Goal: Complete application form: Complete application form

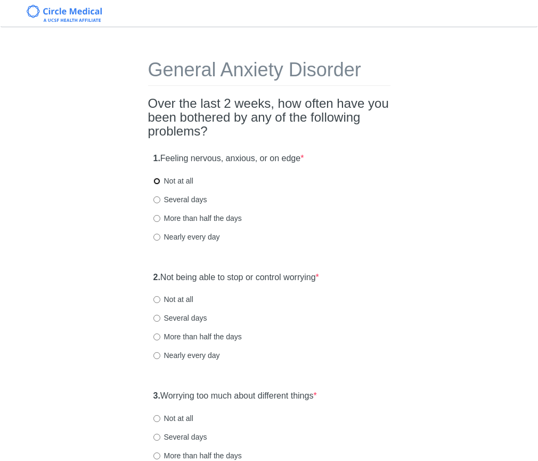
click at [159, 182] on input "Not at all" at bounding box center [157, 180] width 7 height 7
radio input "true"
click at [160, 300] on input "Not at all" at bounding box center [157, 299] width 7 height 7
radio input "true"
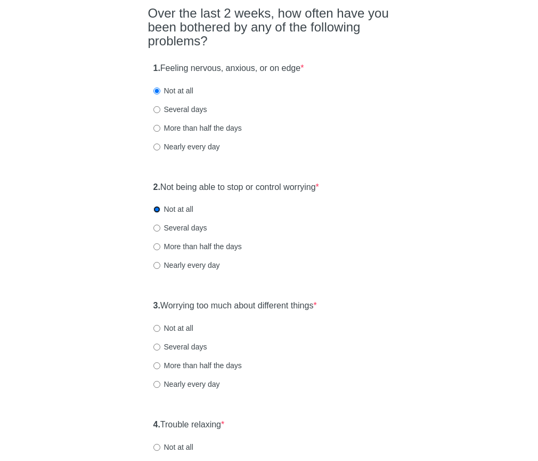
scroll to position [95, 0]
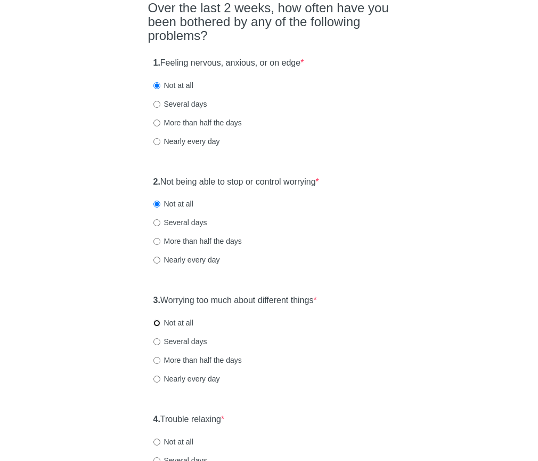
click at [157, 321] on input "Not at all" at bounding box center [157, 322] width 7 height 7
radio input "true"
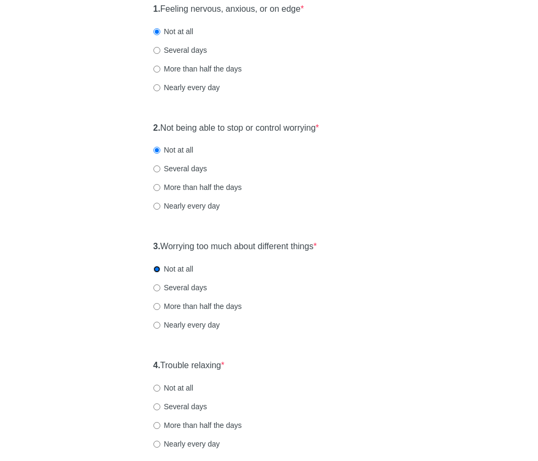
scroll to position [176, 0]
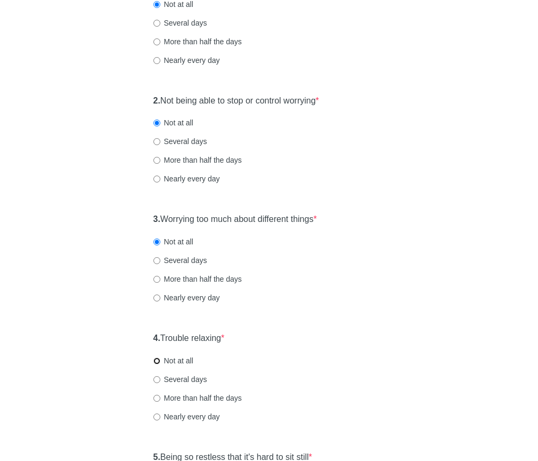
click at [158, 361] on input "Not at all" at bounding box center [157, 360] width 7 height 7
radio input "true"
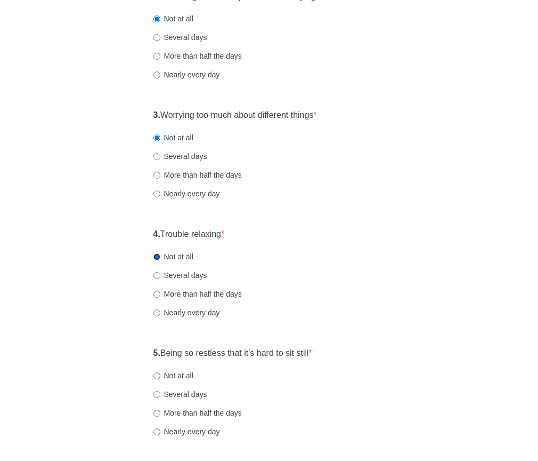
scroll to position [281, 0]
click at [157, 375] on input "Not at all" at bounding box center [157, 375] width 7 height 7
radio input "true"
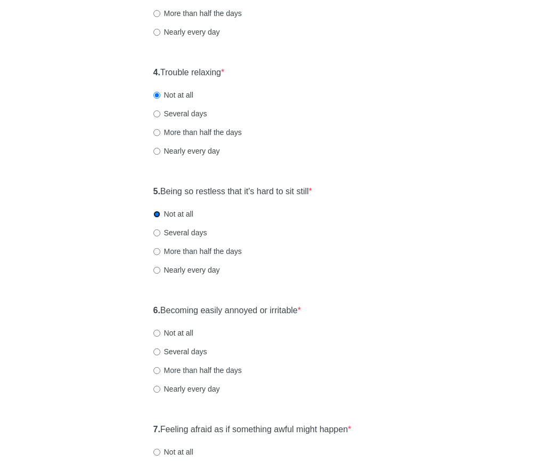
scroll to position [446, 0]
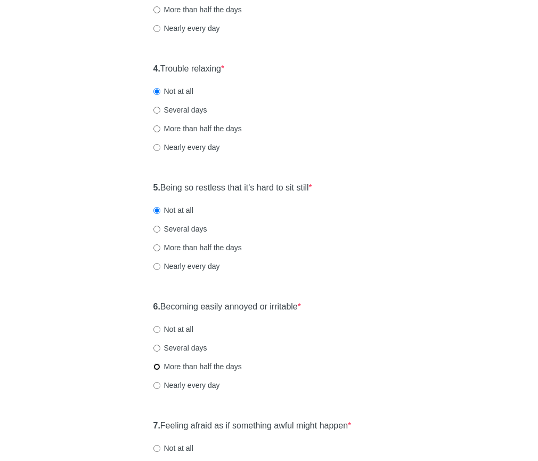
click at [157, 367] on input "More than half the days" at bounding box center [157, 366] width 7 height 7
radio input "true"
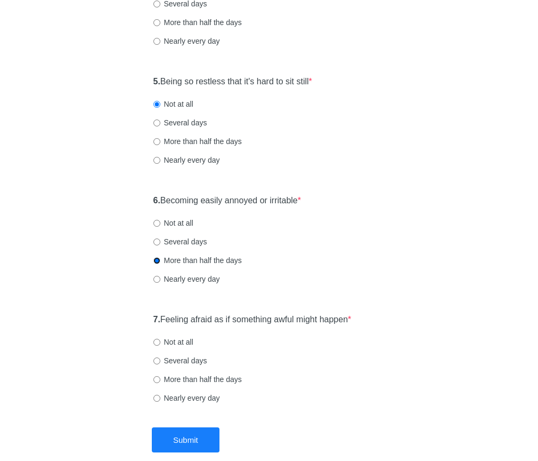
scroll to position [553, 0]
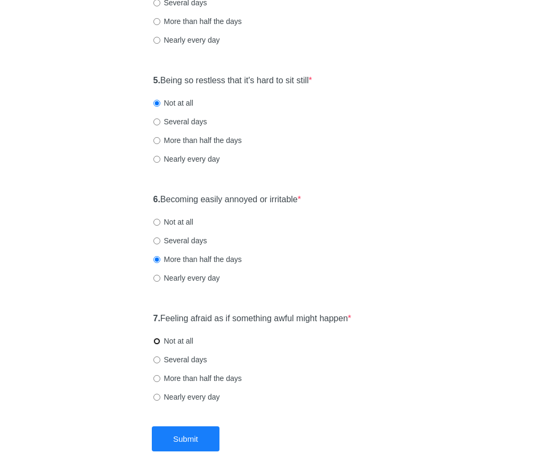
click at [156, 338] on input "Not at all" at bounding box center [157, 340] width 7 height 7
radio input "true"
click at [179, 438] on button "Submit" at bounding box center [186, 438] width 68 height 25
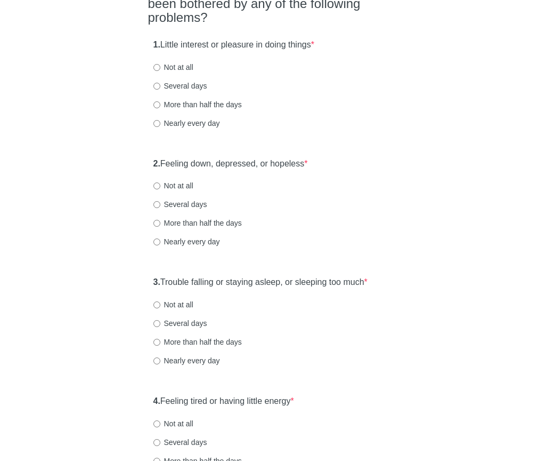
scroll to position [116, 0]
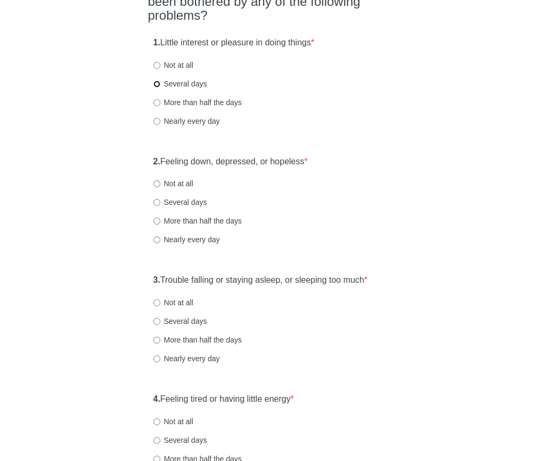
click at [157, 87] on input "Several days" at bounding box center [157, 83] width 7 height 7
radio input "true"
click at [155, 224] on input "More than half the days" at bounding box center [157, 220] width 7 height 7
radio input "true"
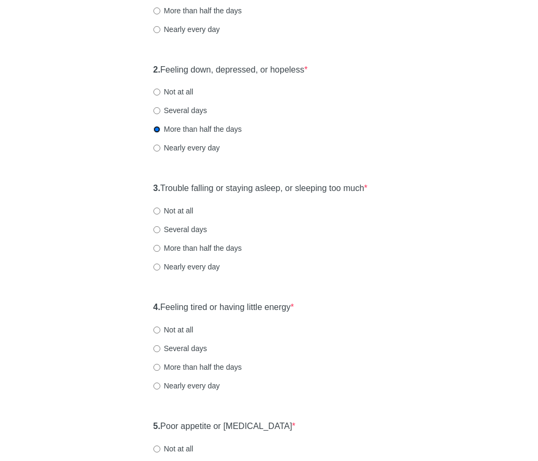
scroll to position [207, 0]
click at [159, 215] on input "Not at all" at bounding box center [157, 211] width 7 height 7
radio input "true"
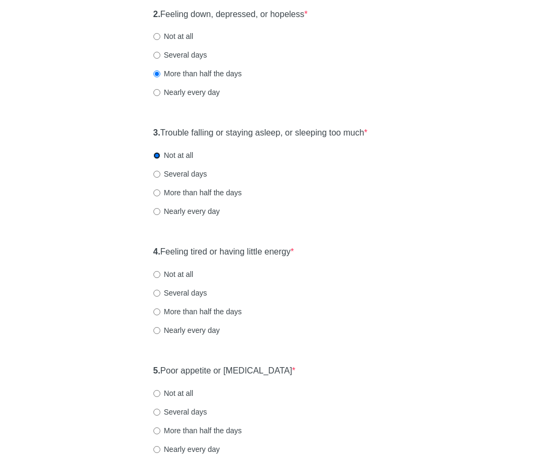
scroll to position [271, 0]
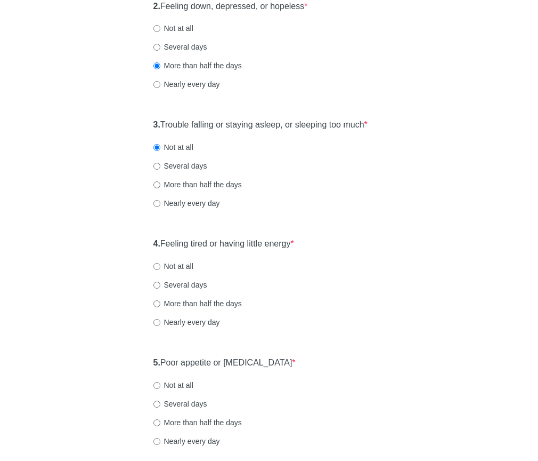
click at [156, 290] on label "Several days" at bounding box center [181, 284] width 54 height 11
click at [156, 288] on input "Several days" at bounding box center [157, 284] width 7 height 7
radio input "true"
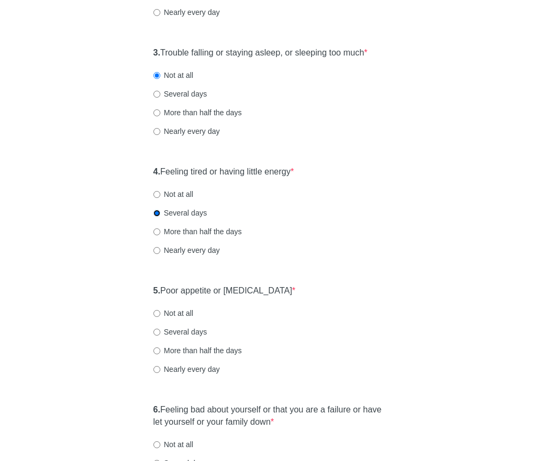
scroll to position [342, 0]
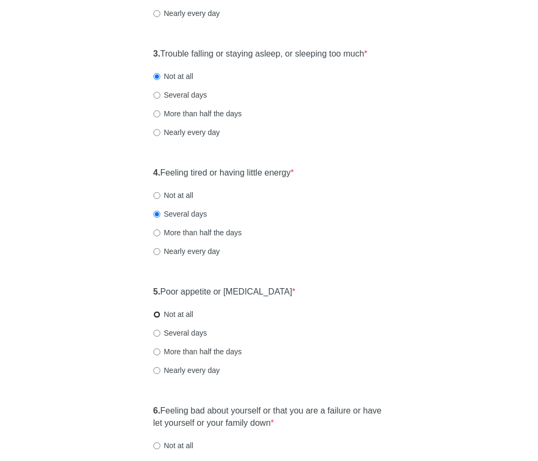
click at [155, 318] on input "Not at all" at bounding box center [157, 314] width 7 height 7
radio input "true"
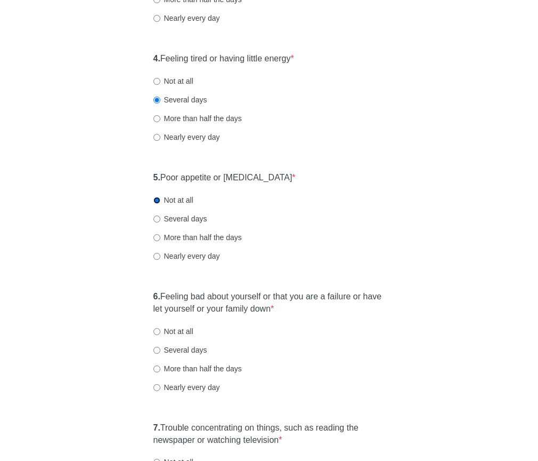
scroll to position [455, 0]
click at [155, 356] on label "Several days" at bounding box center [181, 350] width 54 height 11
click at [155, 354] on input "Several days" at bounding box center [157, 350] width 7 height 7
radio input "true"
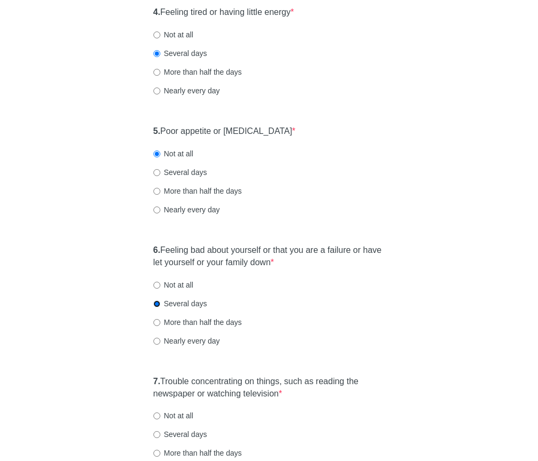
scroll to position [527, 0]
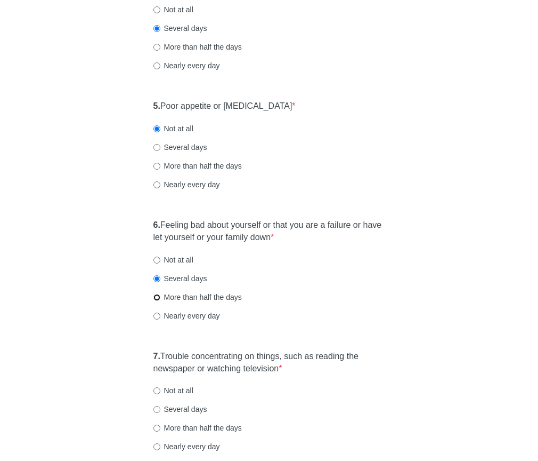
click at [157, 301] on input "More than half the days" at bounding box center [157, 297] width 7 height 7
radio input "true"
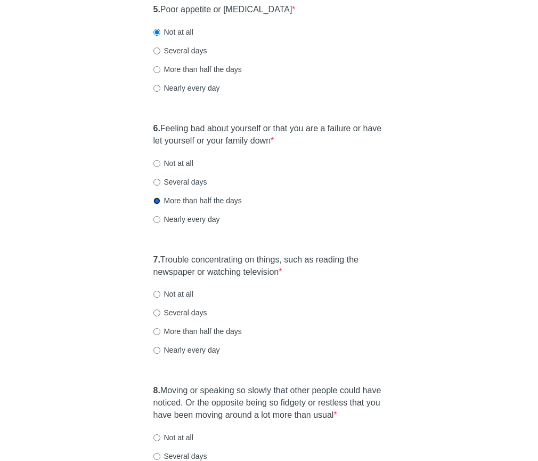
scroll to position [625, 0]
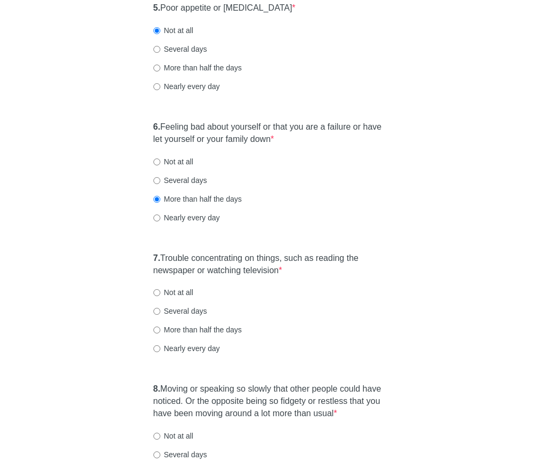
click at [157, 316] on label "Several days" at bounding box center [181, 310] width 54 height 11
click at [157, 314] on input "Several days" at bounding box center [157, 311] width 7 height 7
radio input "true"
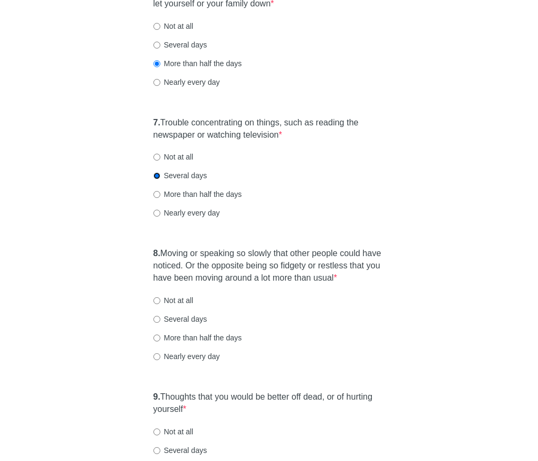
scroll to position [759, 0]
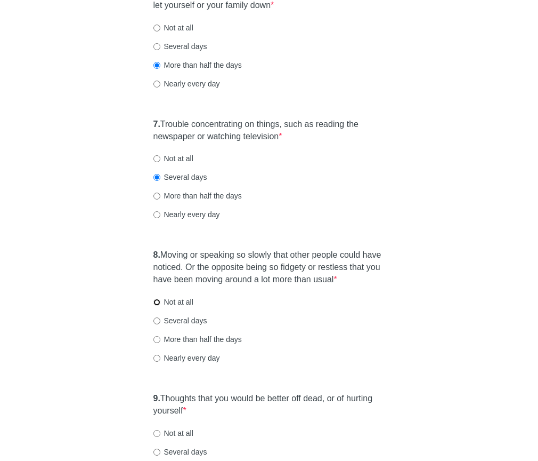
click at [156, 305] on input "Not at all" at bounding box center [157, 301] width 7 height 7
radio input "true"
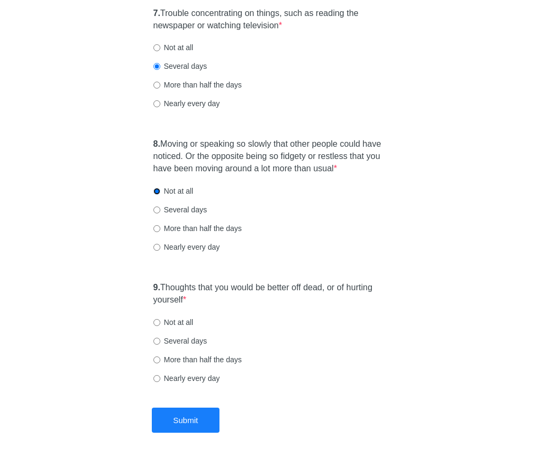
scroll to position [870, 0]
click at [159, 325] on input "Not at all" at bounding box center [157, 321] width 7 height 7
radio input "true"
click at [176, 432] on button "Submit" at bounding box center [186, 419] width 68 height 25
